Goal: Information Seeking & Learning: Learn about a topic

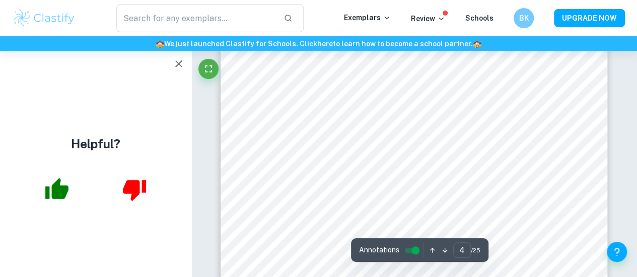
scroll to position [1822, 0]
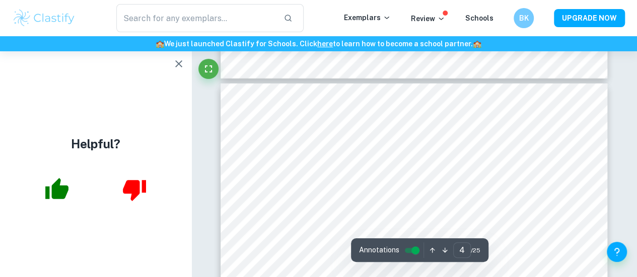
type input "3"
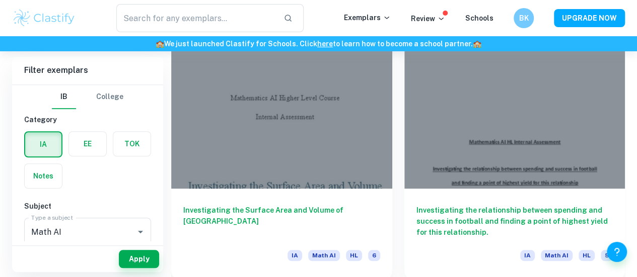
scroll to position [315, 0]
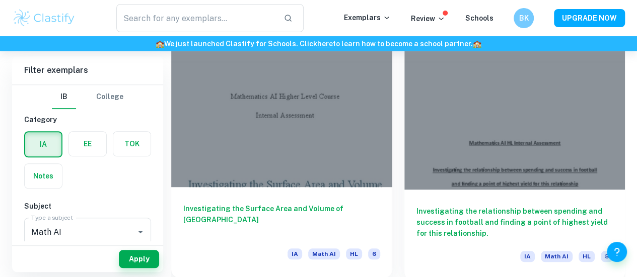
click at [267, 203] on h6 "Investigating the Surface Area and Volume of [GEOGRAPHIC_DATA]" at bounding box center [281, 219] width 197 height 33
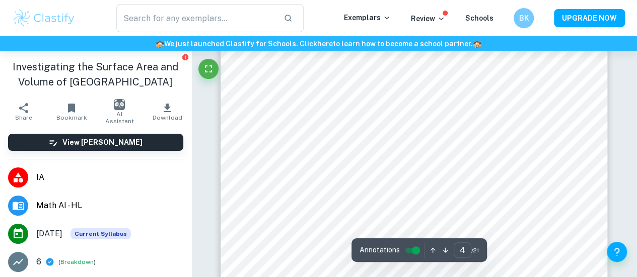
scroll to position [1734, 0]
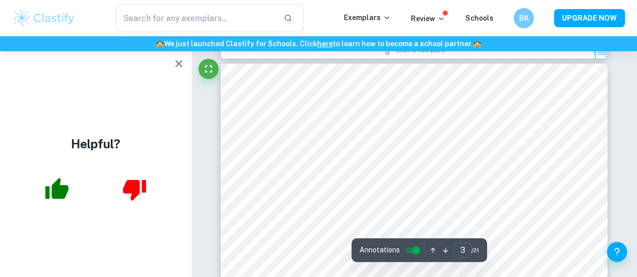
type input "2"
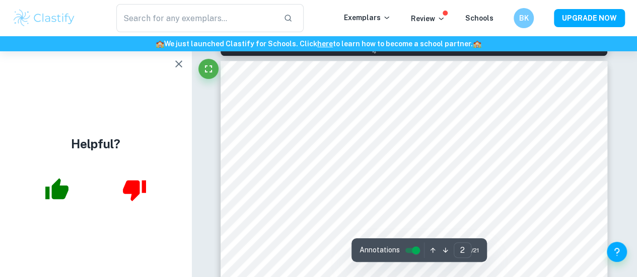
scroll to position [569, 0]
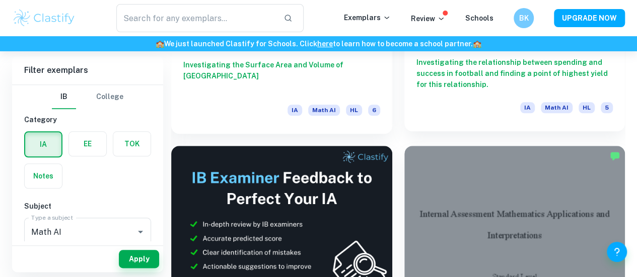
scroll to position [461, 0]
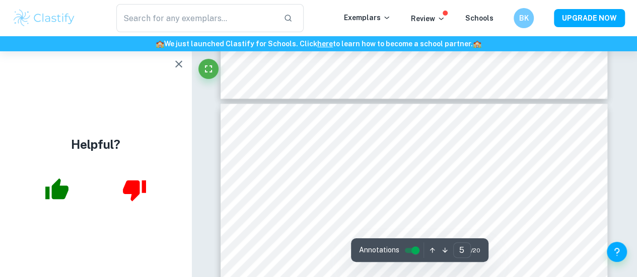
scroll to position [2676, 0]
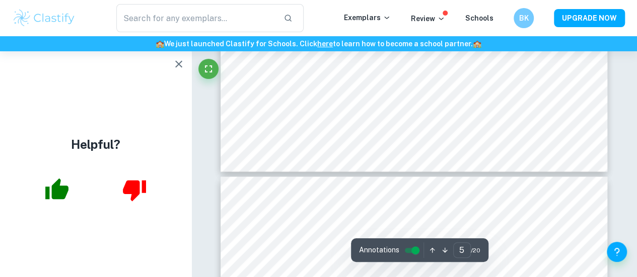
type input "6"
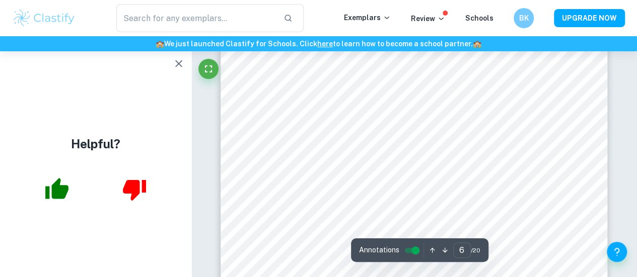
scroll to position [2979, 0]
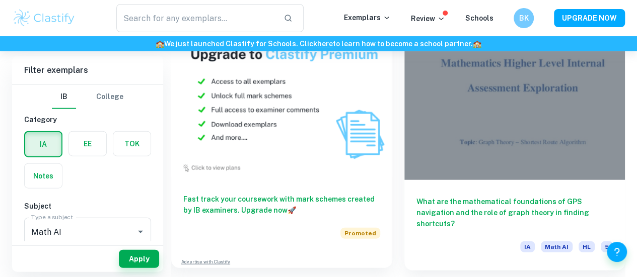
scroll to position [1128, 0]
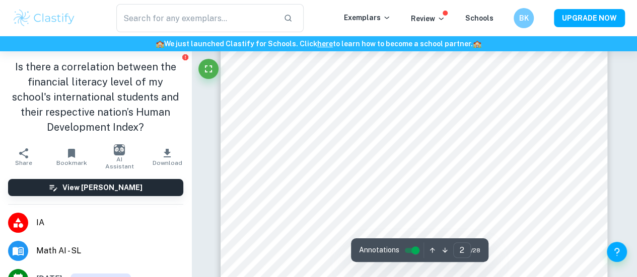
scroll to position [624, 0]
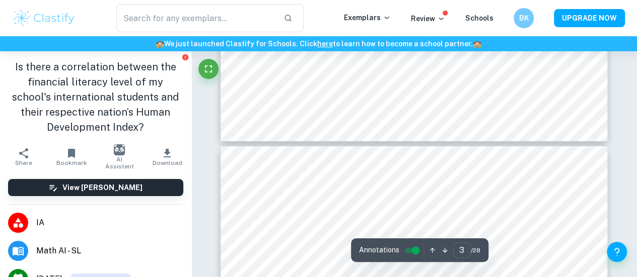
type input "4"
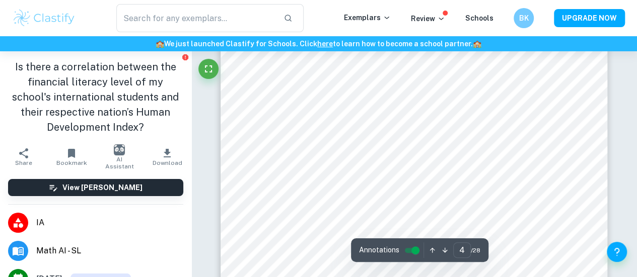
scroll to position [1826, 0]
